Goal: Task Accomplishment & Management: Manage account settings

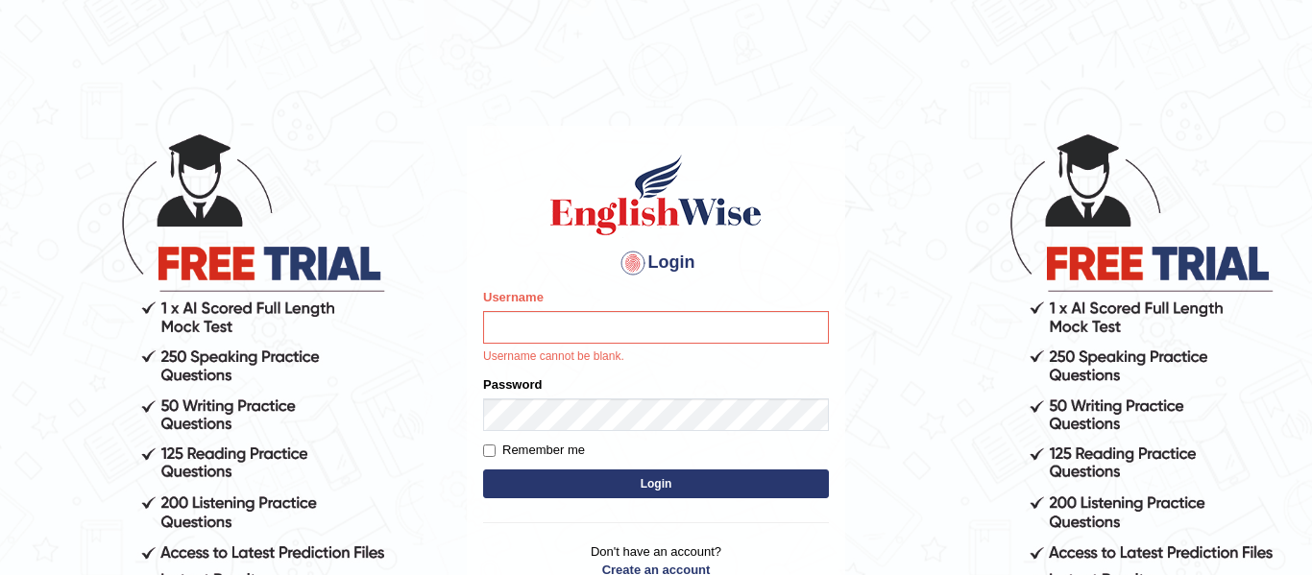
click at [295, 78] on body "Login Please fix the following errors: Username Username cannot be blank. Passw…" at bounding box center [656, 352] width 1312 height 575
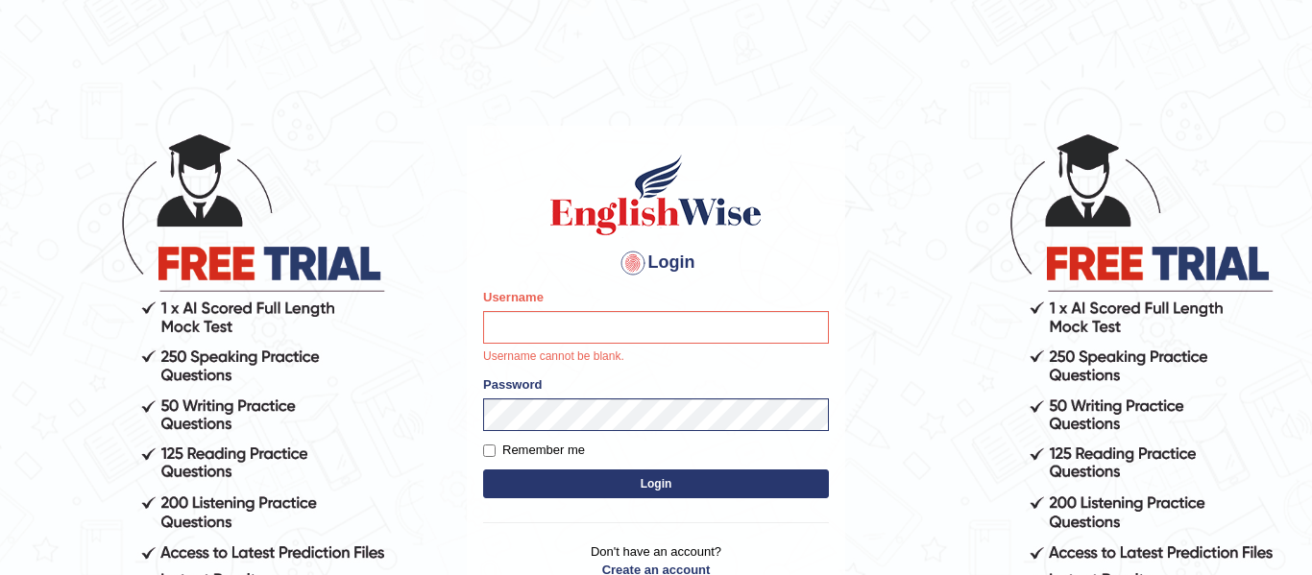
click at [295, 78] on body "Login Please fix the following errors: Username Username cannot be blank. Passw…" at bounding box center [656, 352] width 1312 height 575
